Goal: Task Accomplishment & Management: Manage account settings

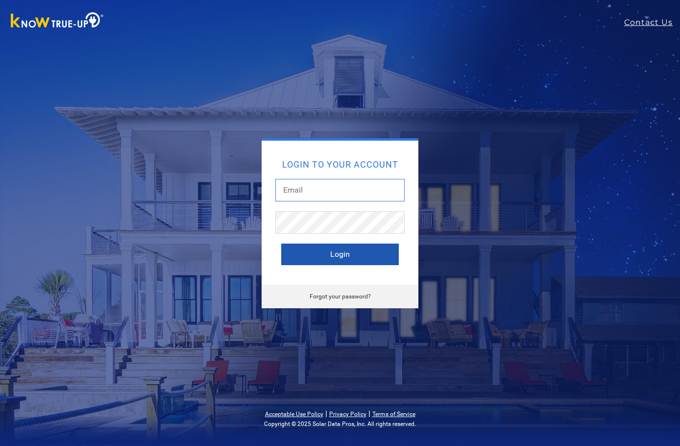
type input "[PERSON_NAME][EMAIL_ADDRESS][DOMAIN_NAME]"
click at [357, 259] on button "Login" at bounding box center [340, 255] width 118 height 22
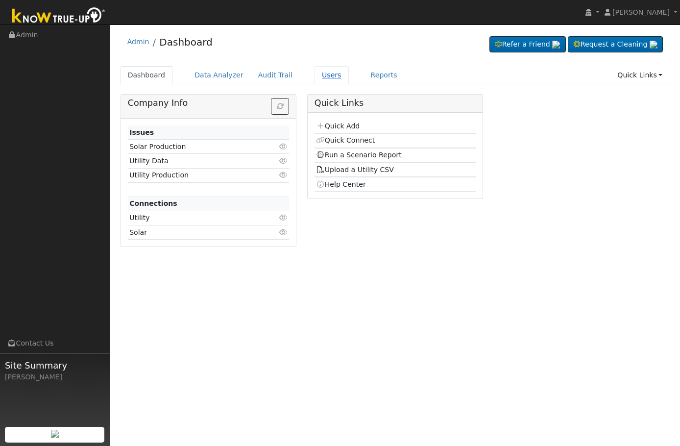
click at [318, 75] on link "Users" at bounding box center [332, 75] width 34 height 18
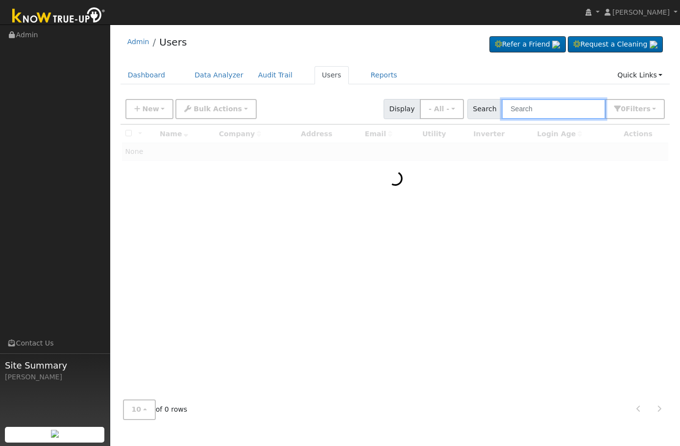
click at [565, 101] on input "text" at bounding box center [554, 109] width 104 height 20
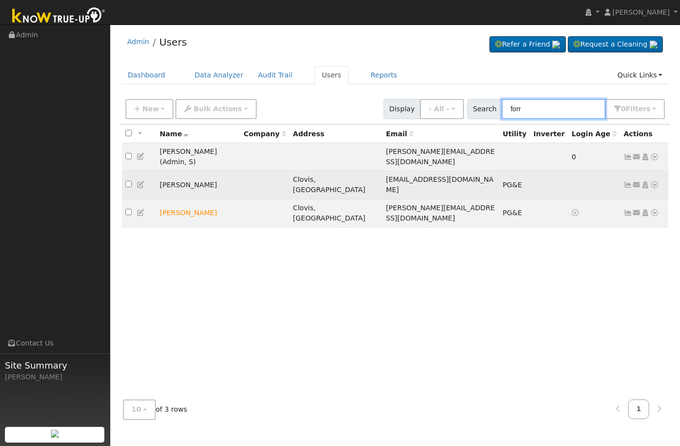
type input "forr"
click at [629, 181] on icon at bounding box center [628, 184] width 9 height 7
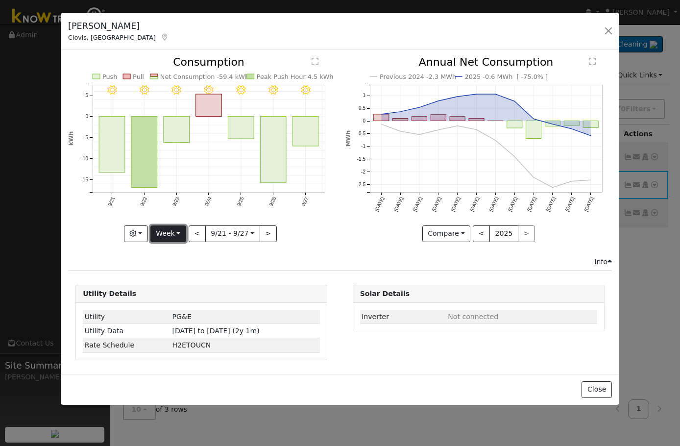
click at [175, 225] on button "Week" at bounding box center [168, 233] width 36 height 17
click at [329, 241] on div "Graphs Estimated Production Previous Year Consumption Previous Year Total Consu…" at bounding box center [201, 233] width 267 height 17
click at [177, 238] on button "Week" at bounding box center [168, 233] width 36 height 17
click at [189, 278] on link "Month" at bounding box center [185, 281] width 68 height 14
type input "2025-08-01"
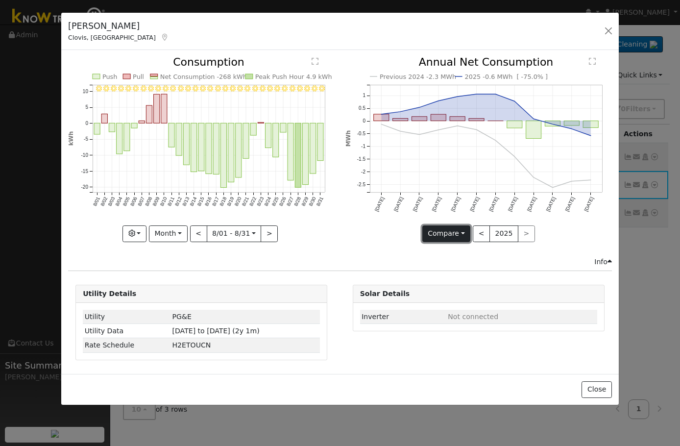
click at [457, 235] on button "Compare" at bounding box center [446, 233] width 49 height 17
click at [378, 227] on icon "Previous 2024 -2.3 MWh 2025 -0.6 MWh [ -75.0% ] Sep '24 Oct '24 Nov '24 Dec '24…" at bounding box center [479, 146] width 267 height 179
click at [477, 233] on button "<" at bounding box center [481, 233] width 17 height 17
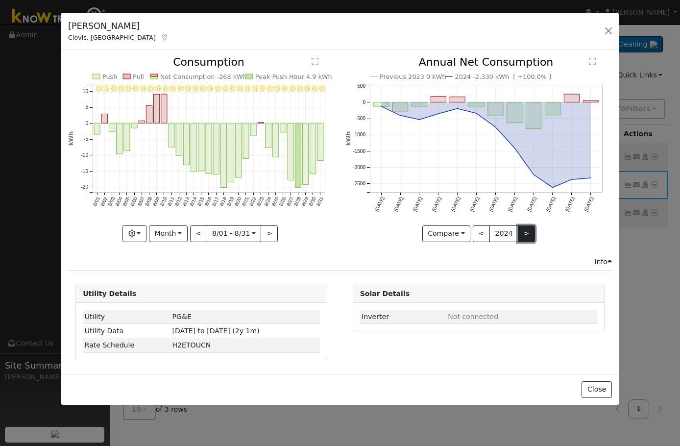
click at [521, 236] on button ">" at bounding box center [526, 233] width 17 height 17
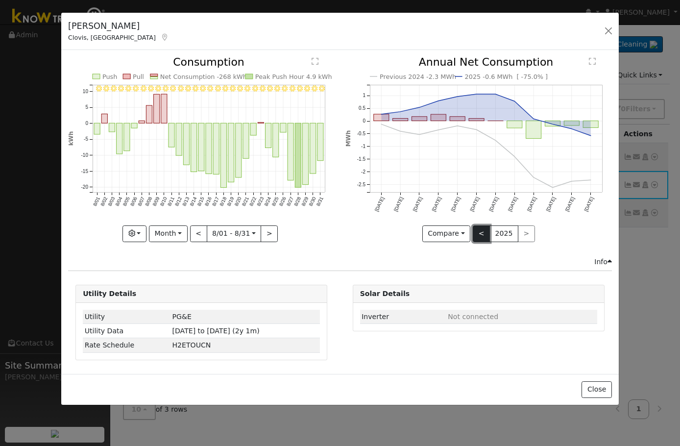
click at [482, 237] on button "<" at bounding box center [481, 233] width 17 height 17
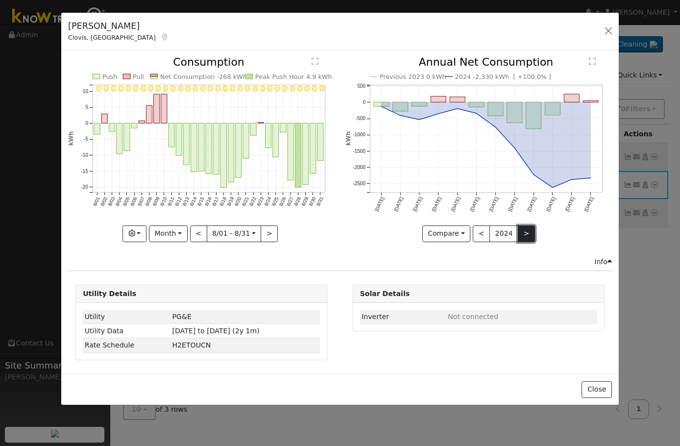
click at [520, 229] on button ">" at bounding box center [526, 233] width 17 height 17
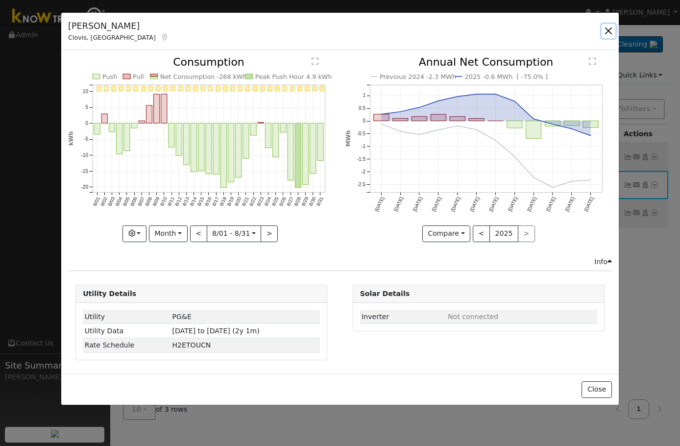
click at [608, 25] on button "button" at bounding box center [609, 31] width 14 height 14
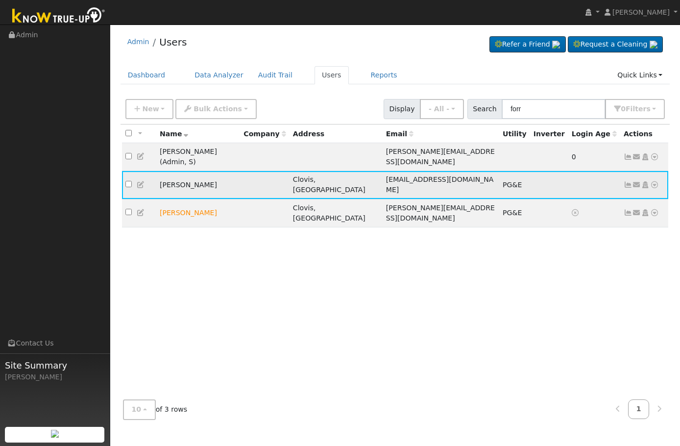
click at [624, 181] on icon at bounding box center [628, 184] width 9 height 7
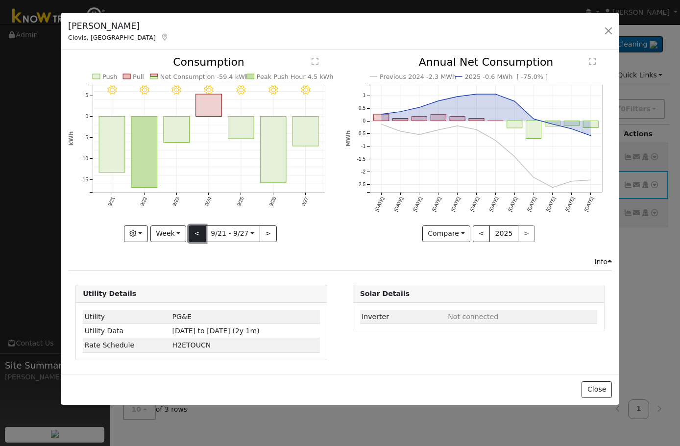
click at [193, 229] on button "<" at bounding box center [197, 233] width 17 height 17
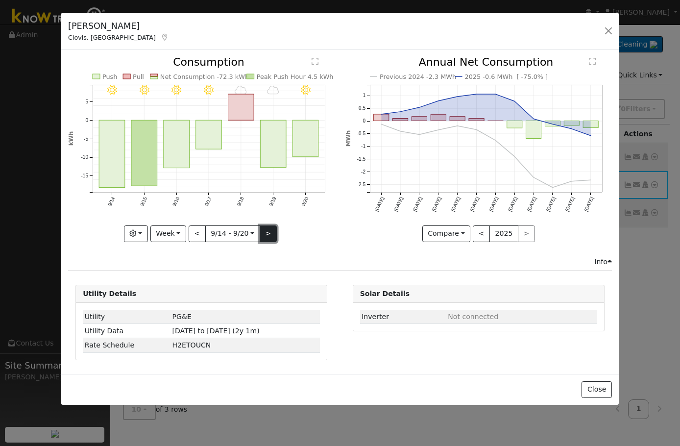
click at [270, 236] on button ">" at bounding box center [268, 233] width 17 height 17
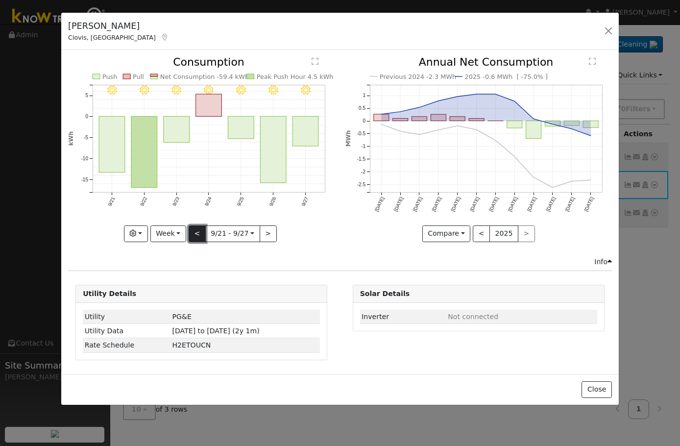
click at [193, 234] on button "<" at bounding box center [197, 233] width 17 height 17
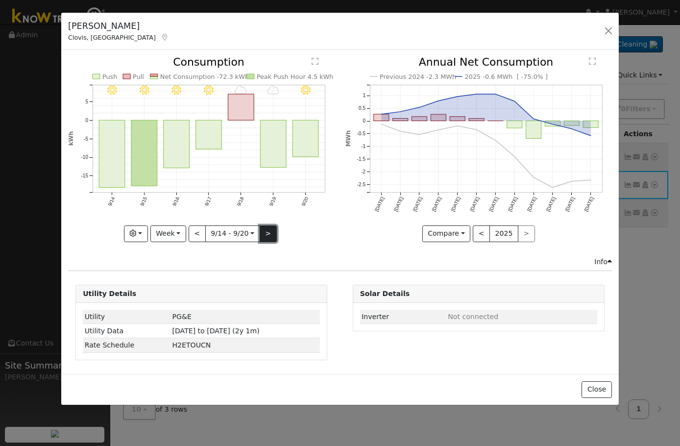
click at [273, 241] on button ">" at bounding box center [268, 233] width 17 height 17
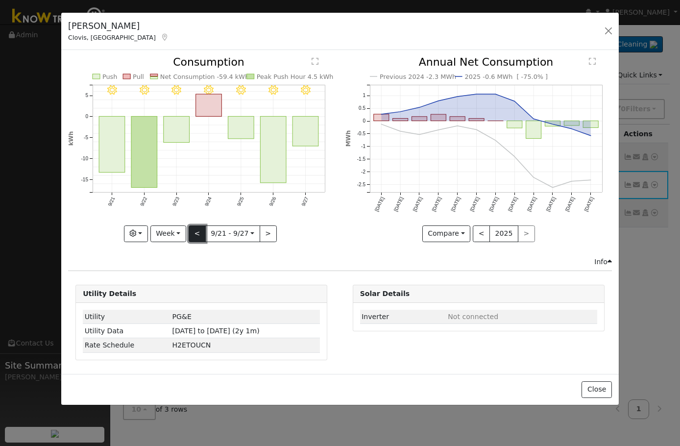
click at [198, 230] on button "<" at bounding box center [197, 233] width 17 height 17
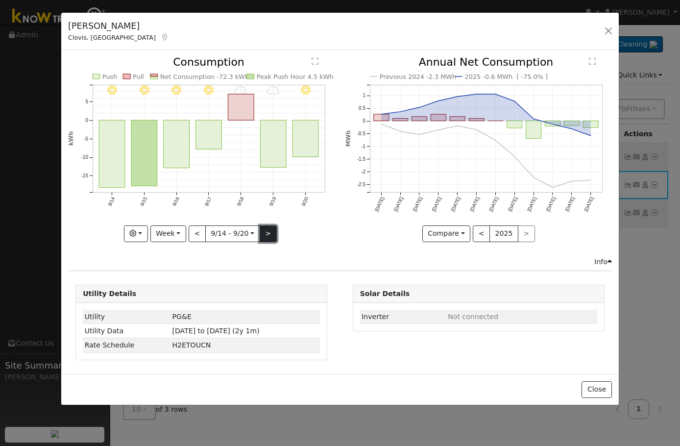
click at [268, 231] on button ">" at bounding box center [268, 233] width 17 height 17
type input "2025-09-21"
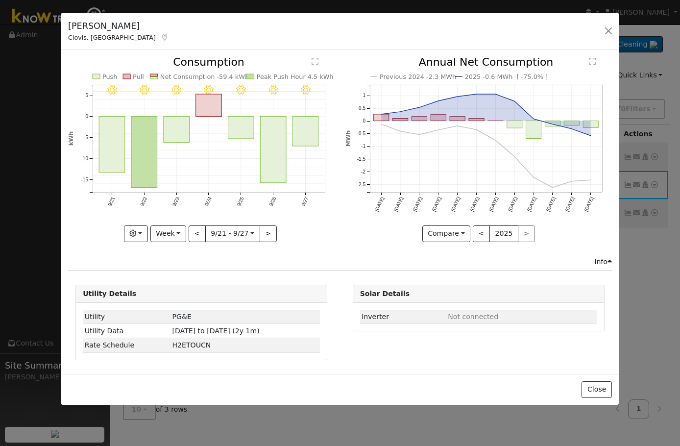
click at [341, 241] on div "Previous 2024 -2.3 MWh 2025 -0.6 MWh [ -75.0% ] Sep '24 Oct '24 Nov '24 Dec '24…" at bounding box center [478, 156] width 277 height 199
click at [614, 33] on button "button" at bounding box center [609, 31] width 14 height 14
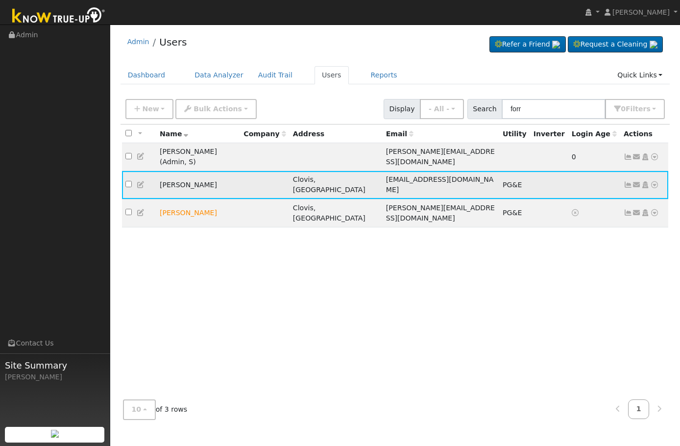
click at [629, 181] on icon at bounding box center [628, 184] width 9 height 7
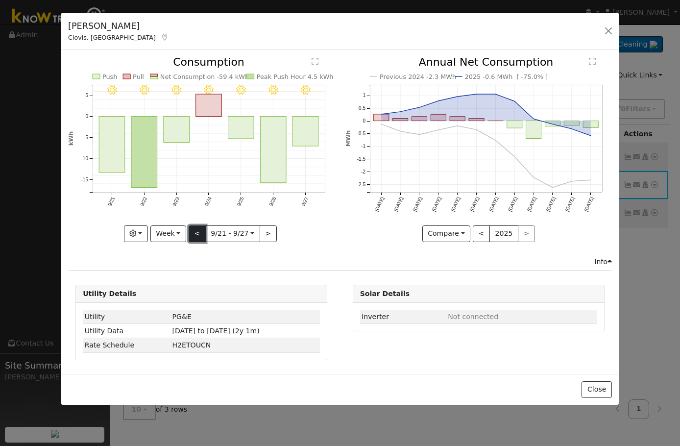
click at [189, 235] on button "<" at bounding box center [197, 233] width 17 height 17
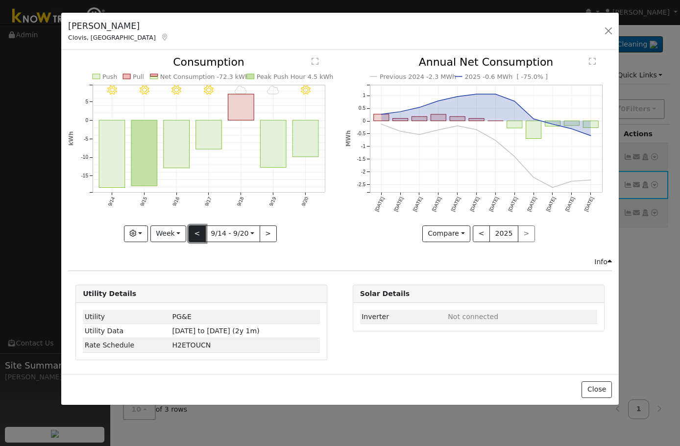
click at [191, 234] on button "<" at bounding box center [197, 233] width 17 height 17
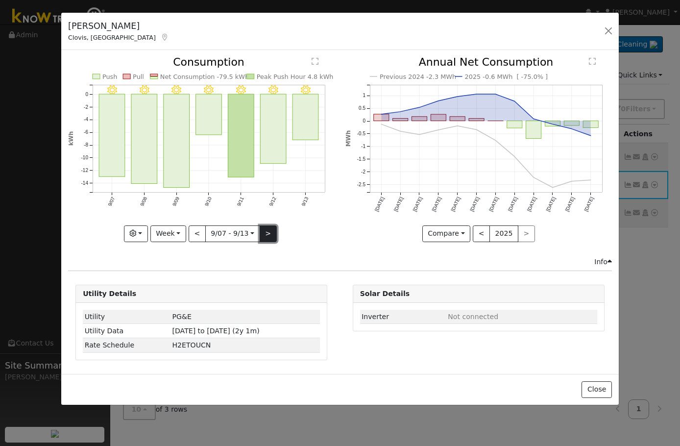
click at [268, 232] on button ">" at bounding box center [268, 233] width 17 height 17
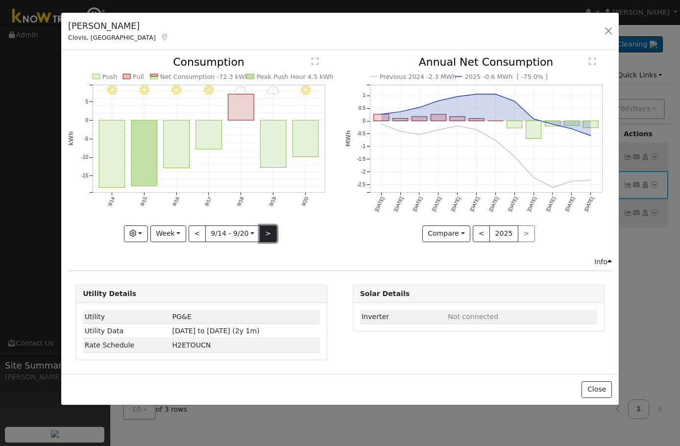
click at [272, 238] on button ">" at bounding box center [268, 233] width 17 height 17
type input "2025-09-21"
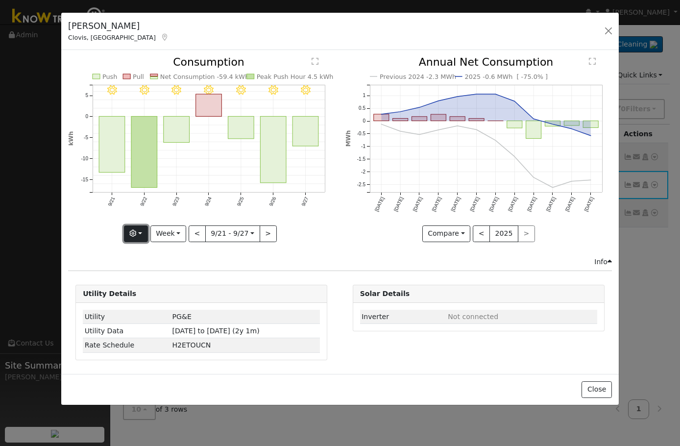
click at [137, 240] on button "button" at bounding box center [136, 233] width 24 height 17
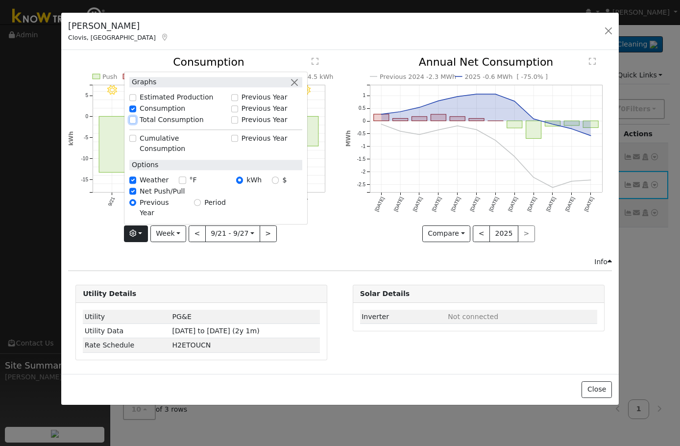
click at [134, 124] on input "Total Consumption" at bounding box center [132, 120] width 7 height 7
checkbox input "true"
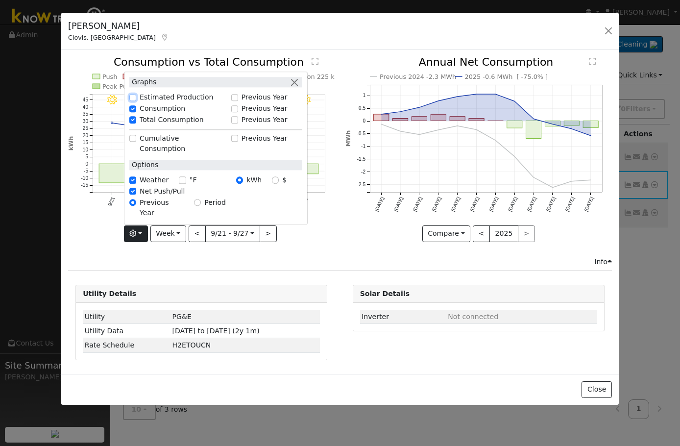
click at [136, 101] on input "Estimated Production" at bounding box center [132, 97] width 7 height 7
checkbox input "true"
click at [296, 87] on button "button" at bounding box center [295, 82] width 10 height 10
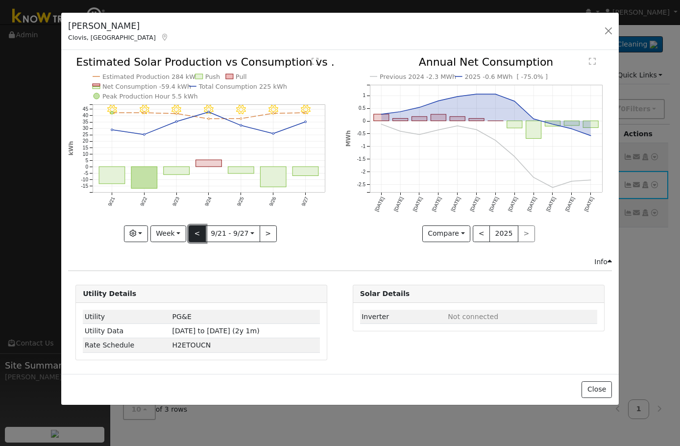
click at [192, 234] on button "<" at bounding box center [197, 233] width 17 height 17
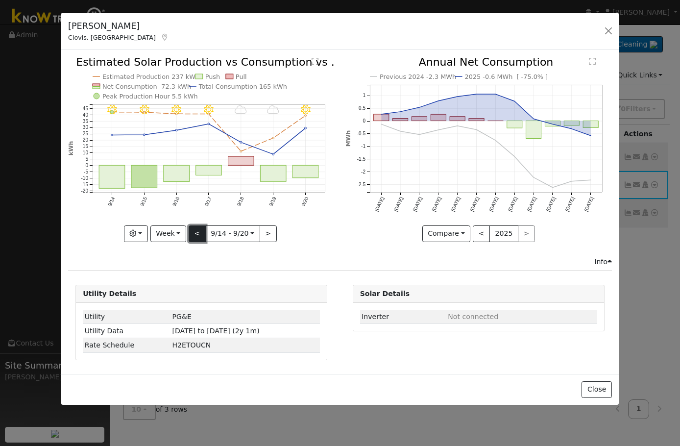
click at [200, 236] on button "<" at bounding box center [197, 233] width 17 height 17
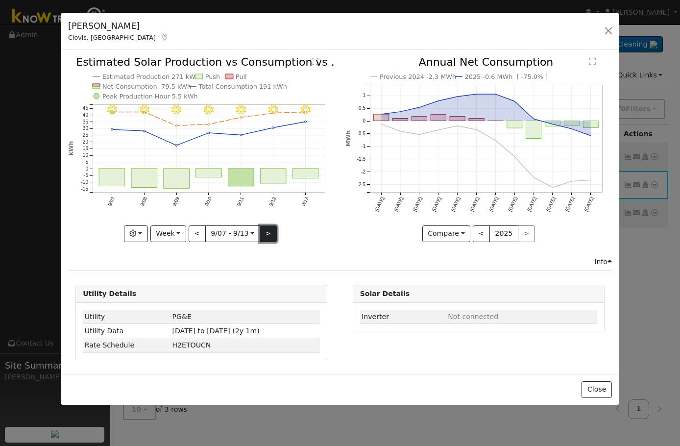
click at [267, 236] on button ">" at bounding box center [268, 233] width 17 height 17
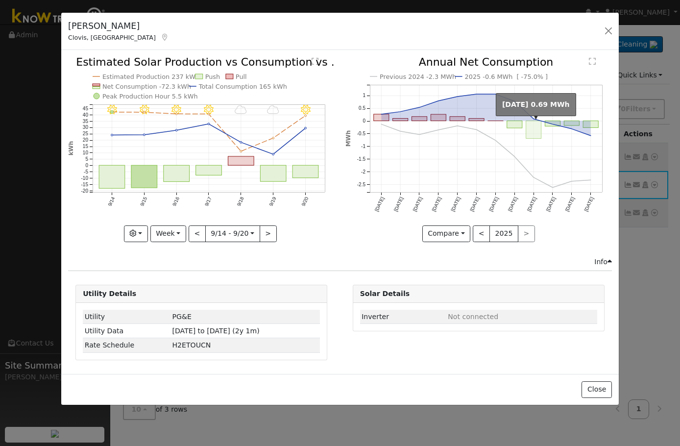
click at [535, 135] on rect "onclick=""" at bounding box center [533, 130] width 15 height 18
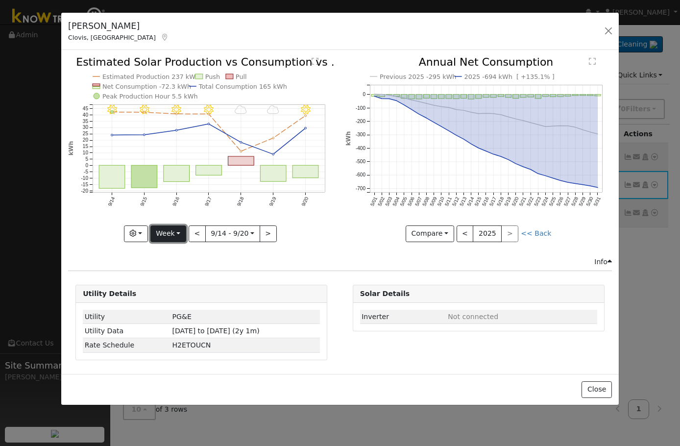
click at [173, 230] on button "Week" at bounding box center [168, 233] width 36 height 17
click at [186, 283] on link "Month" at bounding box center [185, 281] width 68 height 14
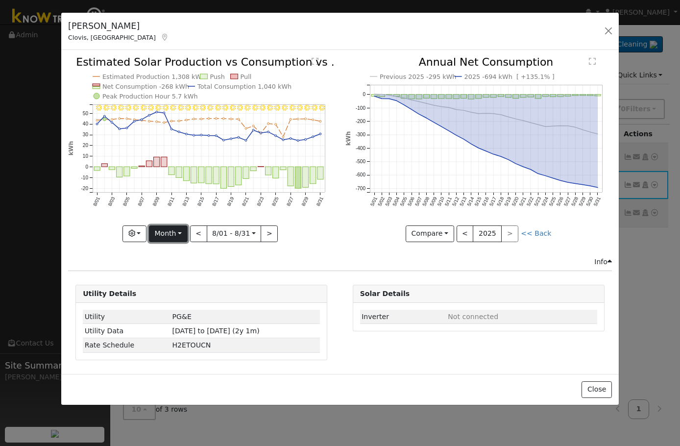
click at [169, 236] on button "Month" at bounding box center [168, 233] width 39 height 17
click at [187, 298] on link "Year" at bounding box center [183, 295] width 68 height 14
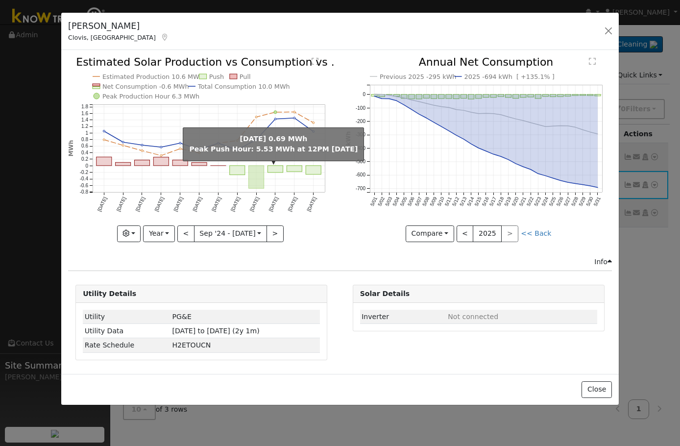
click at [258, 178] on rect "onclick=""" at bounding box center [256, 177] width 15 height 23
type input "2025-05-01"
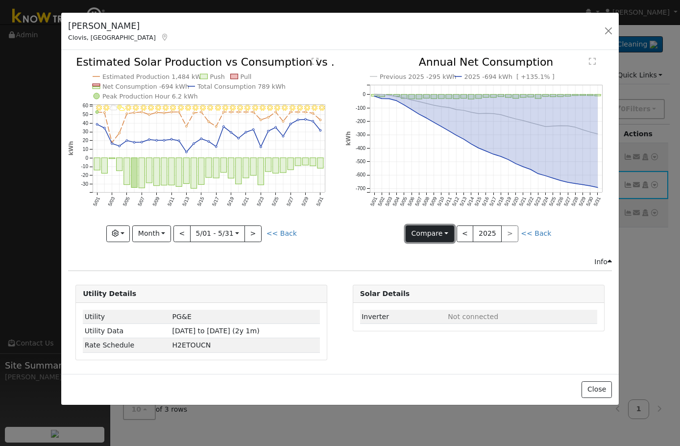
click at [445, 235] on button "Compare" at bounding box center [430, 233] width 49 height 17
click at [441, 266] on link "Current Year" at bounding box center [444, 268] width 76 height 14
click at [544, 234] on icon "2025 -694 kWh 5/01 5/02 5/03 5/04 5/05 5/06 5/07 5/08 5/09 5/10 5/11 5/12 5/13 …" at bounding box center [479, 146] width 267 height 179
click at [543, 234] on icon "2025 -694 kWh 5/01 5/02 5/03 5/04 5/05 5/06 5/07 5/08 5/09 5/10 5/11 5/12 5/13 …" at bounding box center [479, 146] width 267 height 179
click at [541, 235] on link "<< Back" at bounding box center [534, 233] width 30 height 8
